Goal: Find specific page/section: Find specific page/section

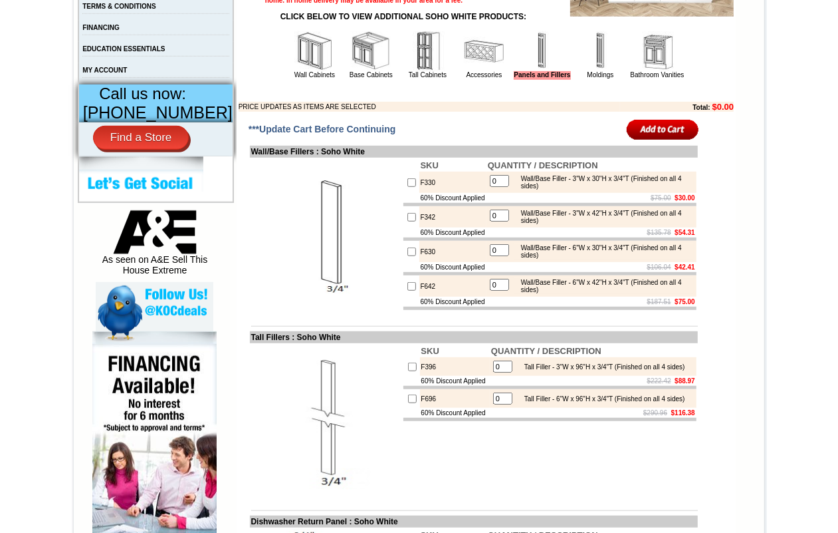
scroll to position [499, 0]
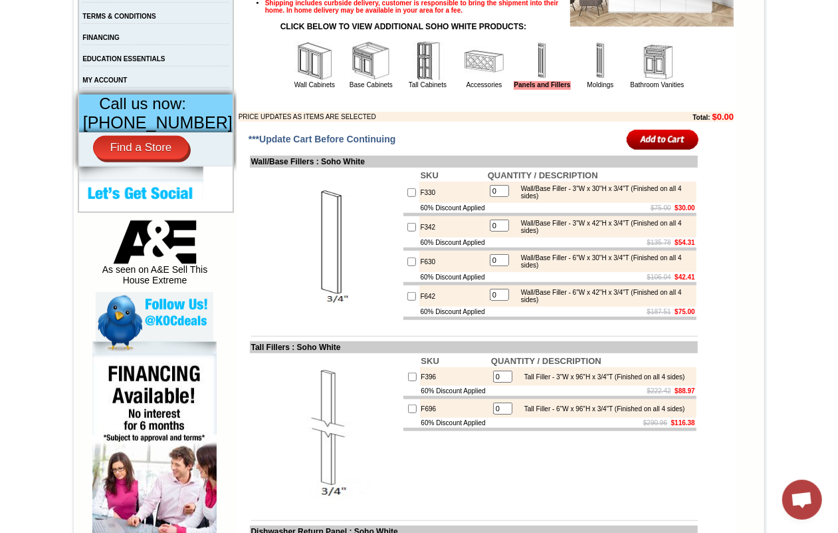
click at [473, 78] on img at bounding box center [484, 61] width 40 height 40
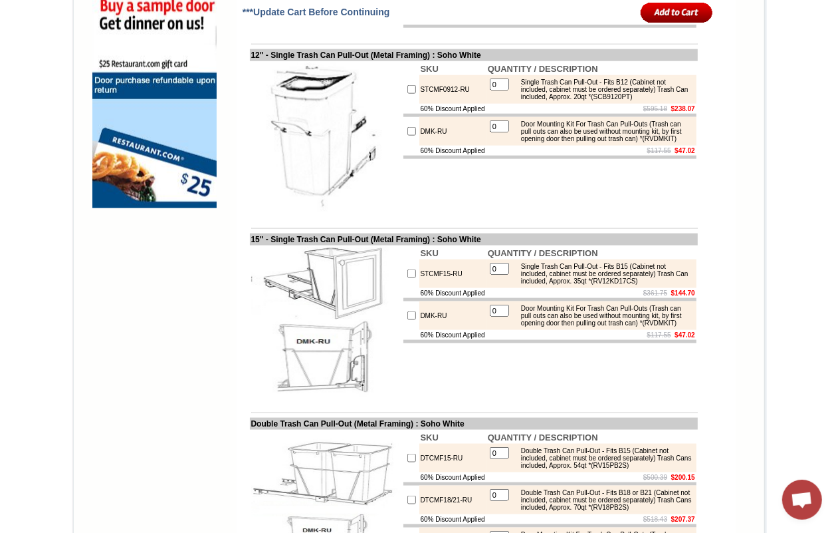
scroll to position [997, 0]
